Goal: Contribute content: Add original content to the website for others to see

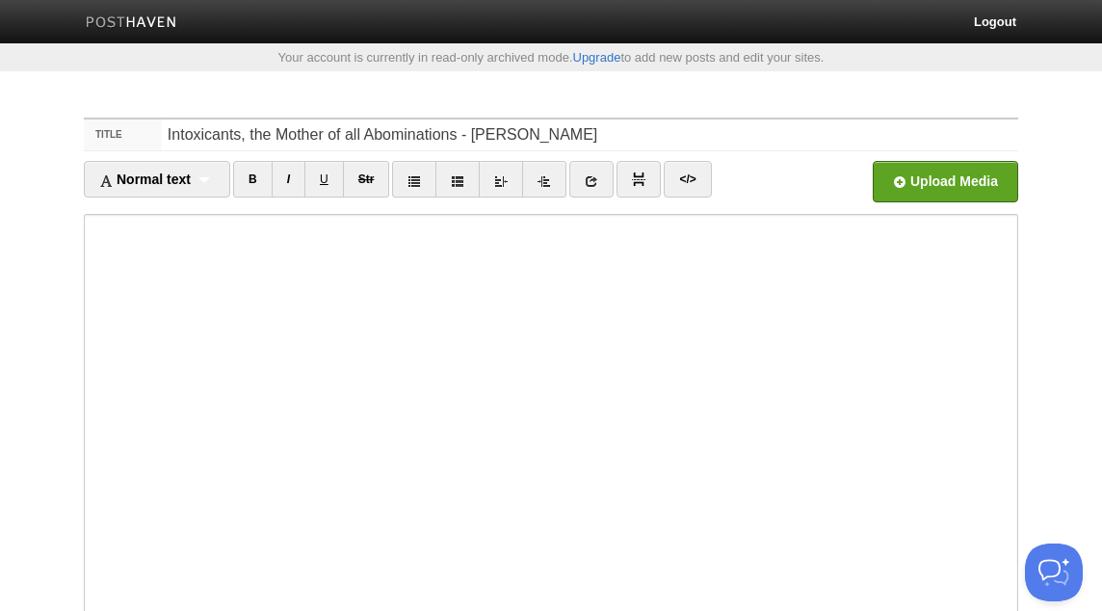
click at [926, 206] on div "Upload Media" at bounding box center [902, 187] width 234 height 53
click at [922, 182] on input "file" at bounding box center [364, 187] width 1459 height 98
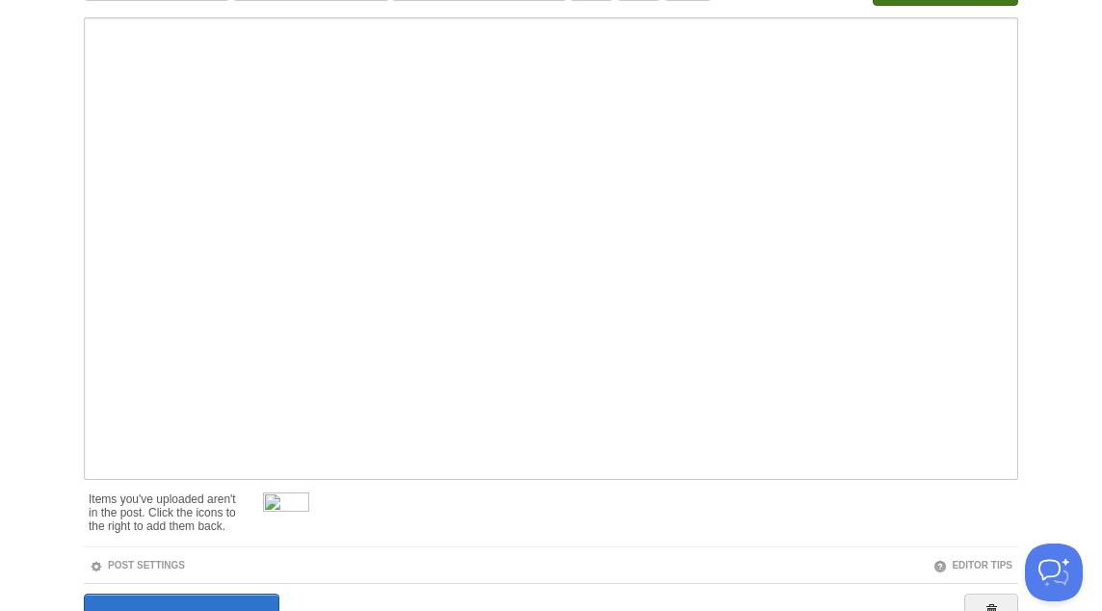
scroll to position [299, 0]
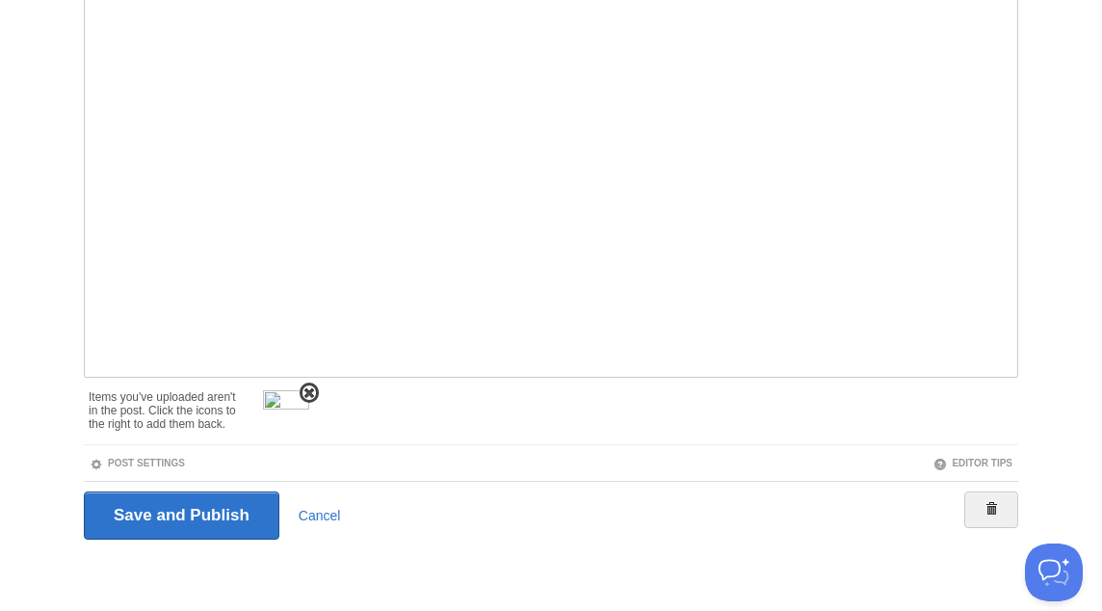
click at [306, 392] on span at bounding box center [309, 392] width 13 height 13
click at [177, 464] on link "Post Settings" at bounding box center [137, 463] width 95 height 11
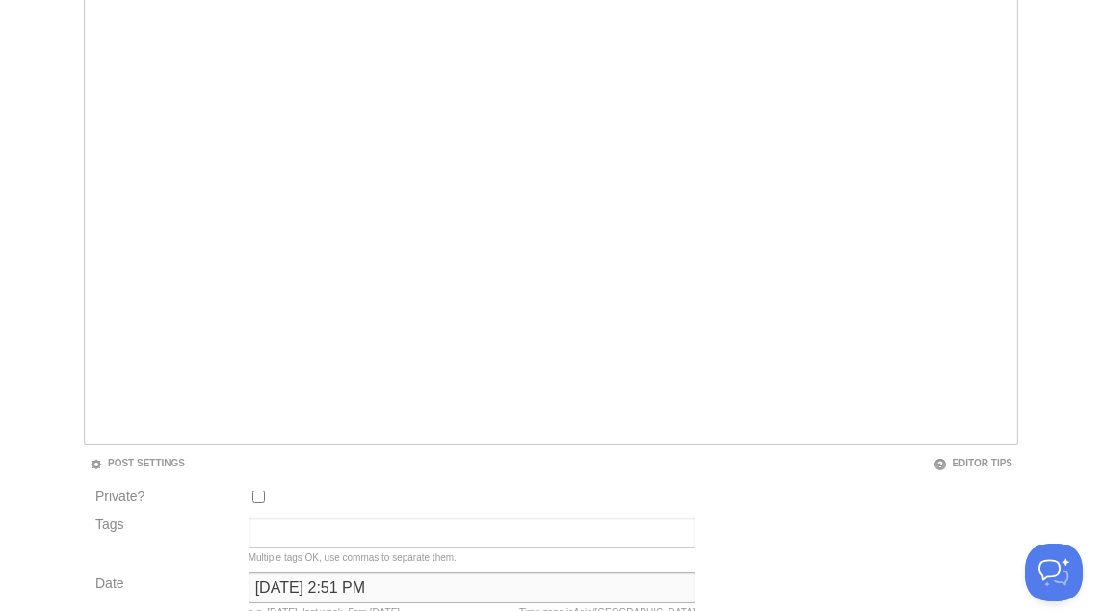
click at [383, 590] on input "[DATE] 2:51 PM" at bounding box center [472, 587] width 447 height 31
type input "now"
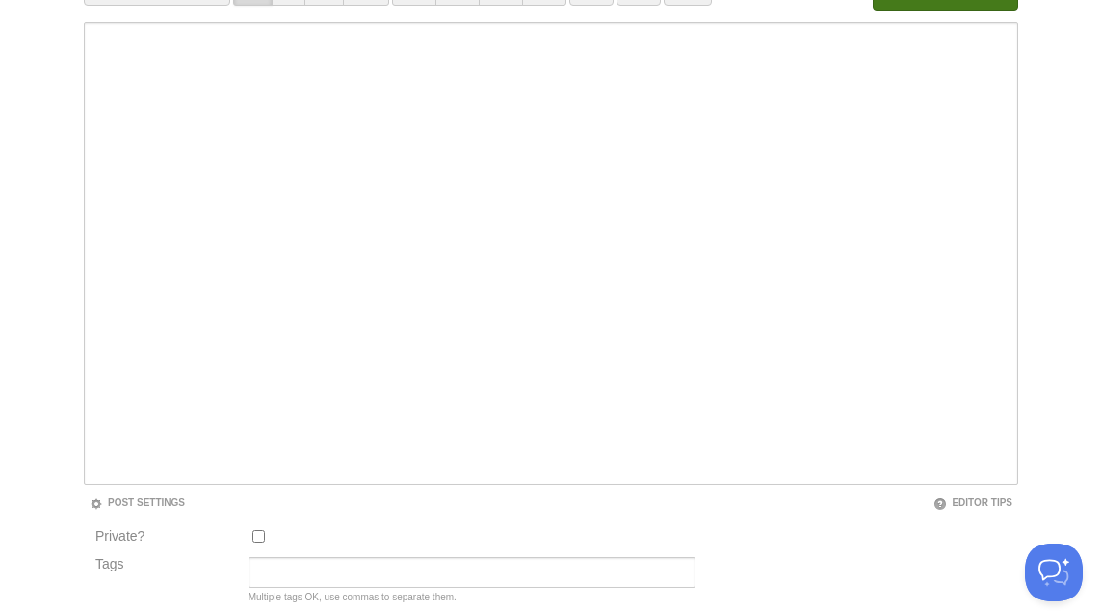
scroll to position [100, 0]
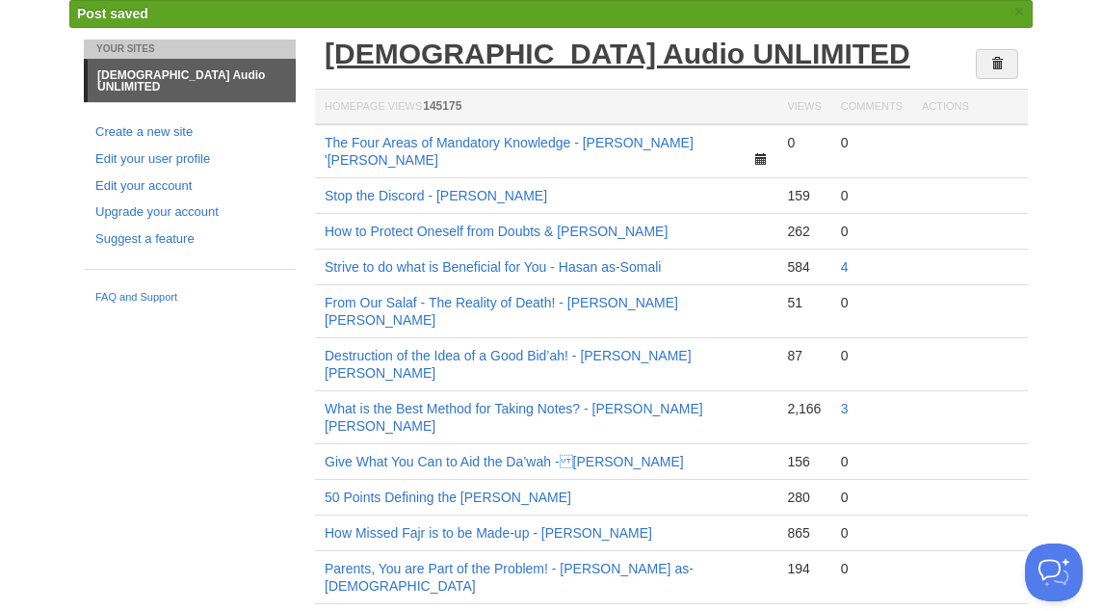
click at [464, 50] on link "[DEMOGRAPHIC_DATA] Audio UNLIMITED" at bounding box center [618, 54] width 586 height 32
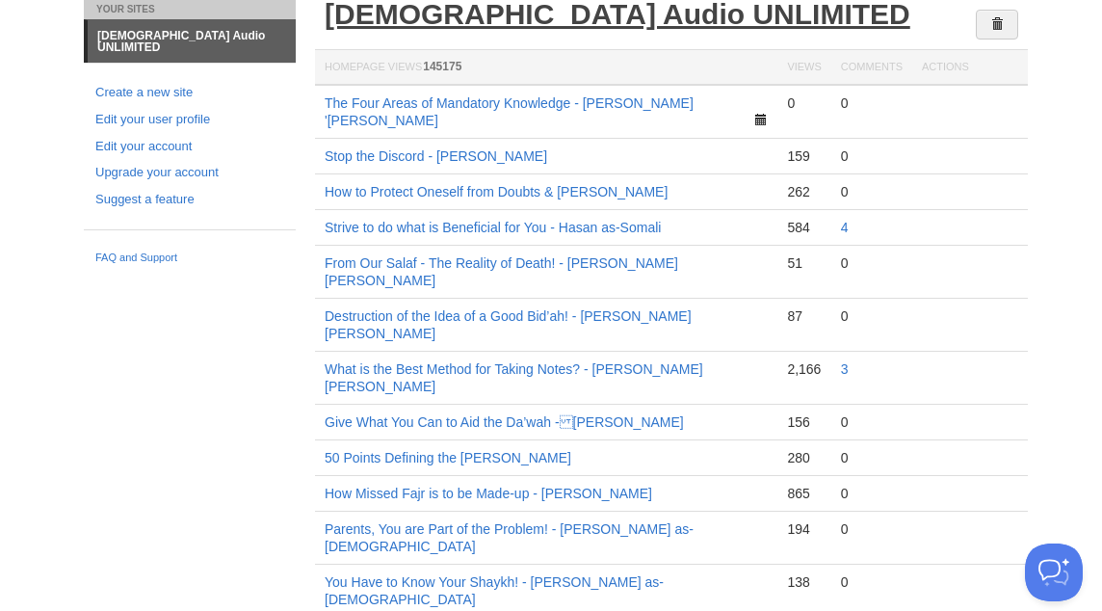
click at [523, 8] on link "[DEMOGRAPHIC_DATA] Audio UNLIMITED" at bounding box center [618, 14] width 586 height 32
